Goal: Find specific page/section: Find specific page/section

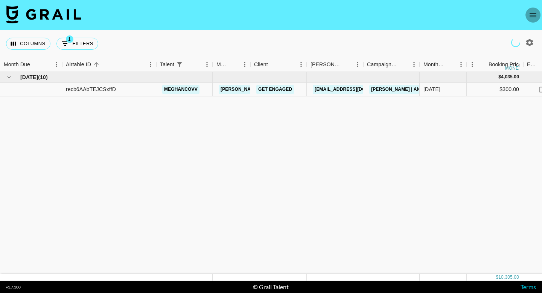
click at [534, 18] on icon "open drawer" at bounding box center [533, 15] width 9 height 9
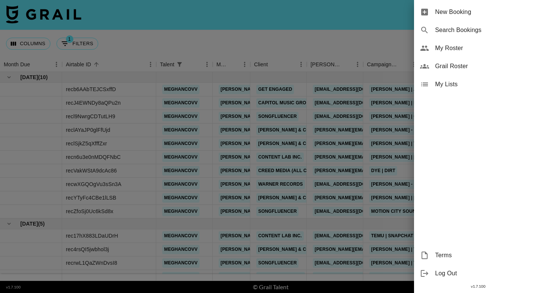
click at [453, 48] on span "My Roster" at bounding box center [485, 48] width 101 height 9
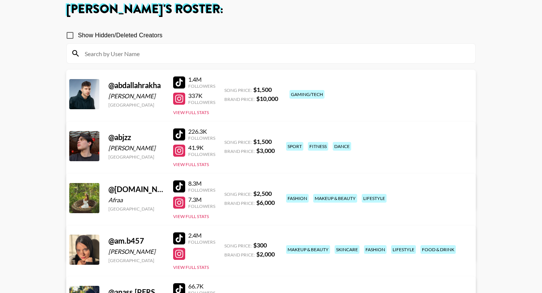
scroll to position [60, 0]
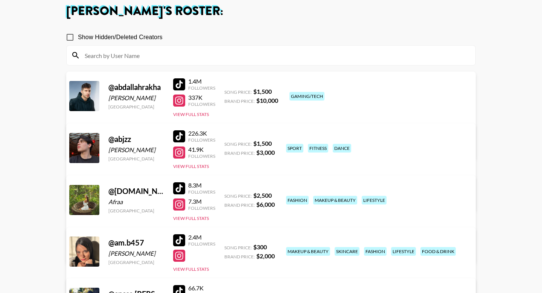
click at [166, 49] on input at bounding box center [275, 55] width 391 height 12
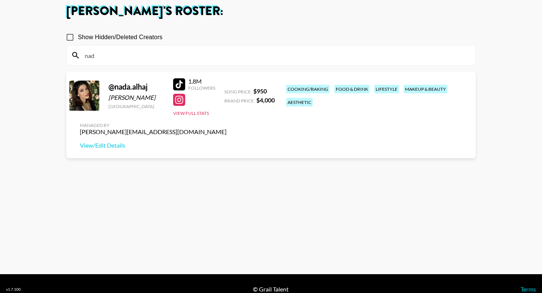
scroll to position [54, 0]
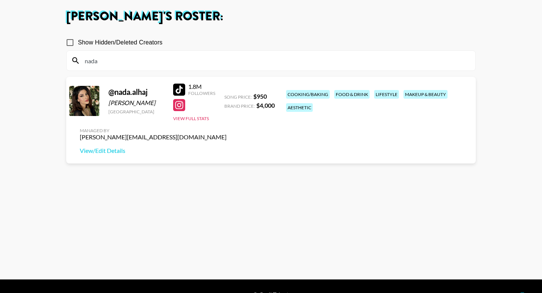
type input "nada"
click at [229, 170] on section "Show Hidden/Deleted Creators nada @ nada.alhaj Nada Samir Al Haj United Kingdom…" at bounding box center [271, 145] width 410 height 233
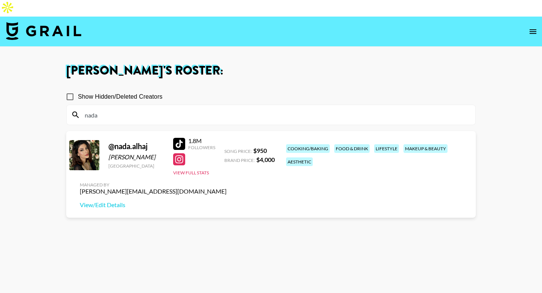
click at [530, 27] on icon "open drawer" at bounding box center [533, 31] width 9 height 9
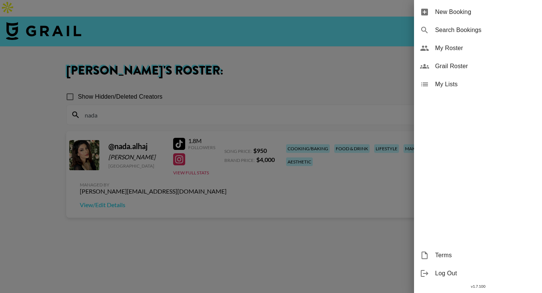
click at [348, 27] on div at bounding box center [271, 146] width 542 height 293
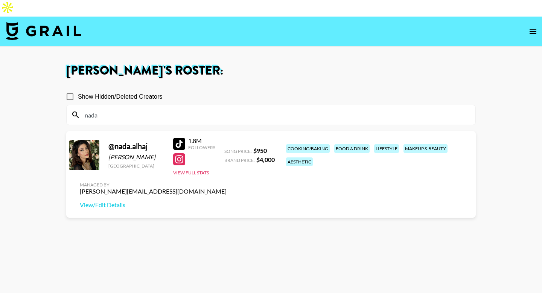
click at [33, 22] on img at bounding box center [43, 31] width 75 height 18
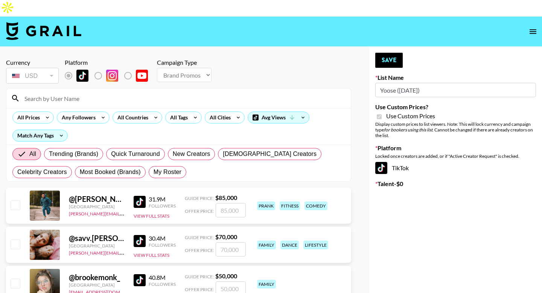
select select "Brand"
